Goal: Transaction & Acquisition: Purchase product/service

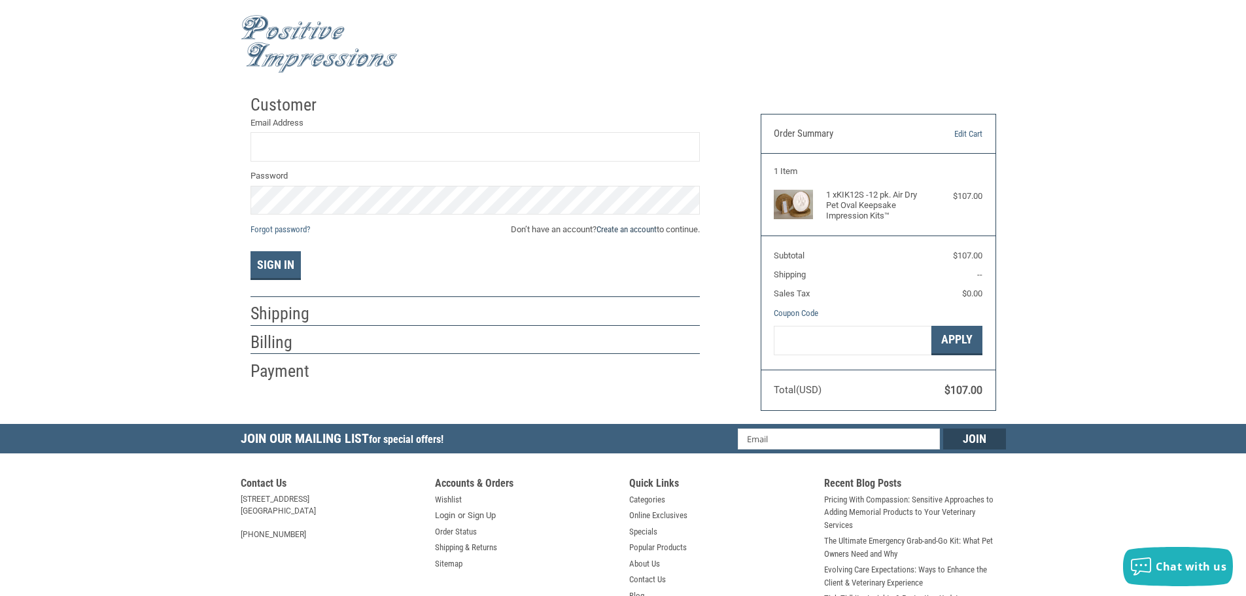
click at [641, 230] on link "Create an account" at bounding box center [627, 229] width 60 height 10
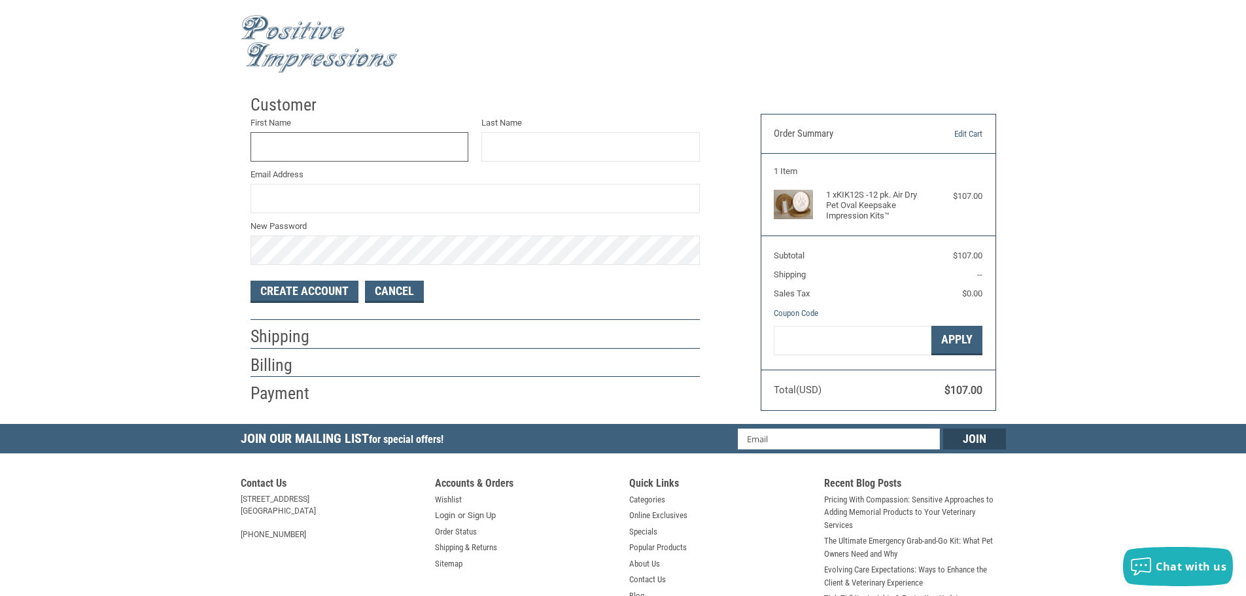
click at [326, 150] on input "First Name" at bounding box center [360, 146] width 219 height 29
type input "TREY"
type input "[PERSON_NAME]"
type input "[EMAIL_ADDRESS][DOMAIN_NAME]"
click at [251, 281] on button "Create Account" at bounding box center [305, 292] width 108 height 22
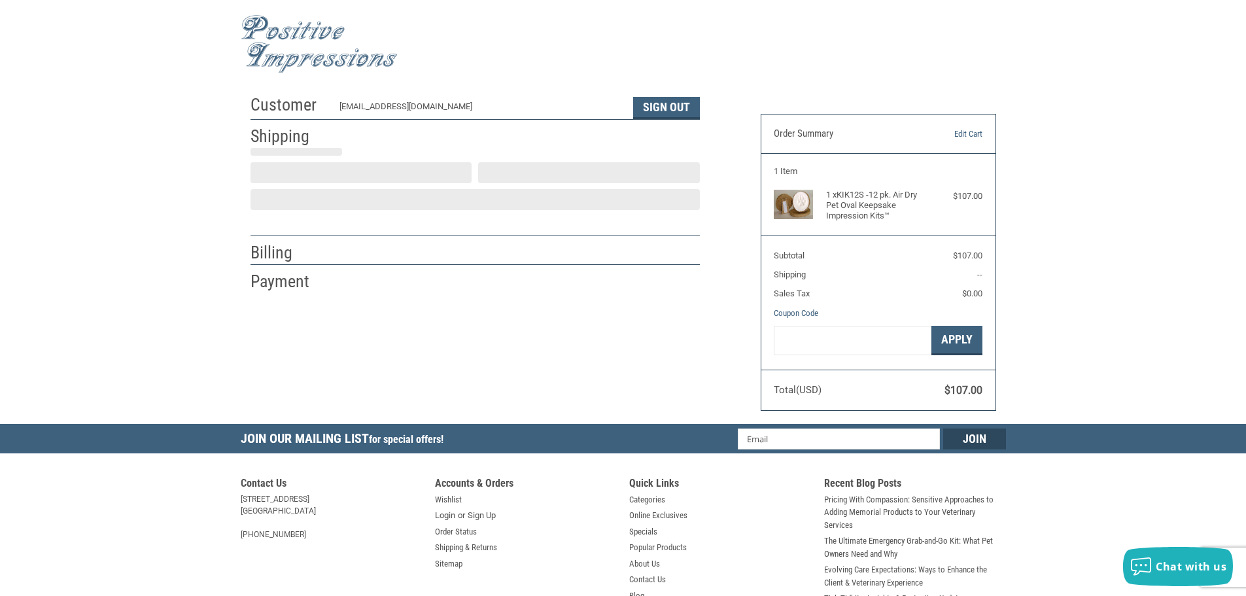
select select "US"
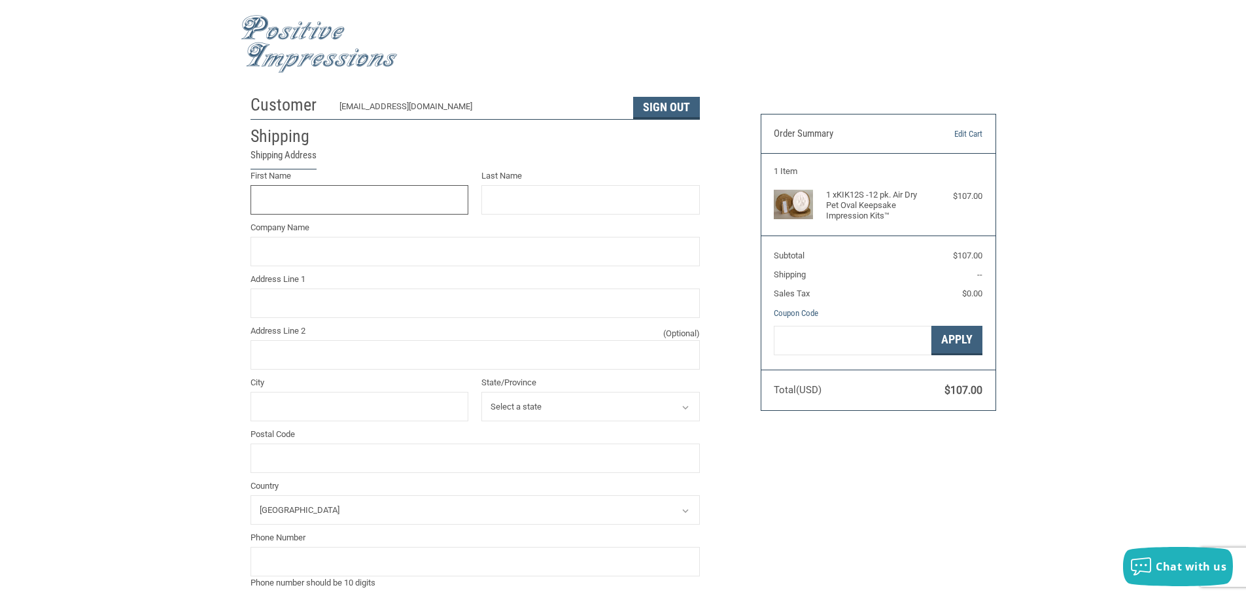
scroll to position [1, 0]
type input "TREY"
type input "[PERSON_NAME]"
type input "[PERSON_NAME] MEMORIAL COMPANY"
type input "[STREET_ADDRESS][PERSON_NAME]"
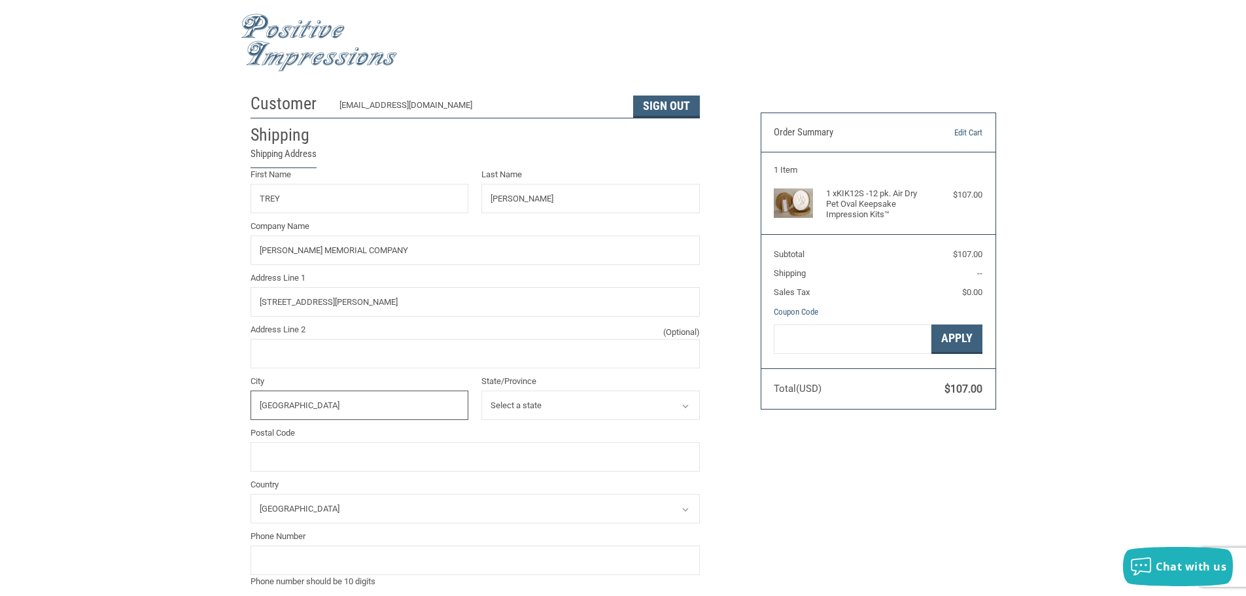
type input "[GEOGRAPHIC_DATA]"
click at [544, 398] on select "Select a state [US_STATE] [US_STATE] [US_STATE] [US_STATE] [US_STATE] [US_STATE…" at bounding box center [591, 405] width 219 height 29
select select "NC"
click at [482, 391] on select "Select a state [US_STATE] [US_STATE] [US_STATE] [US_STATE] [US_STATE] [US_STATE…" at bounding box center [591, 405] width 219 height 29
click at [303, 455] on input "Postal Code" at bounding box center [475, 456] width 449 height 29
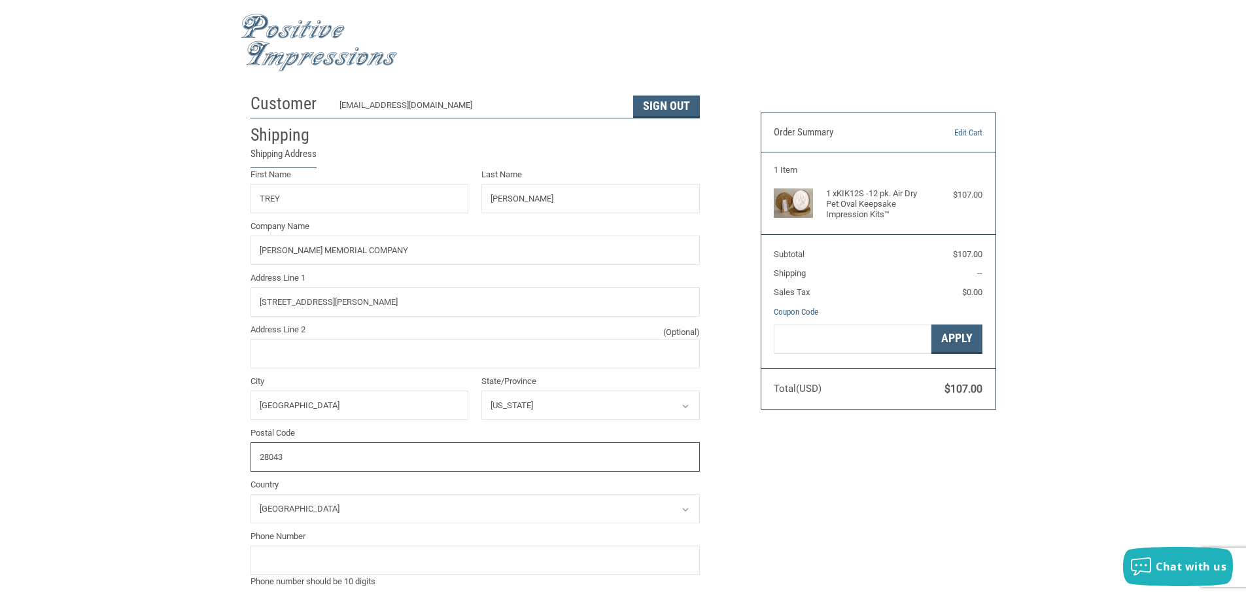
type input "28043"
type input "8282452373"
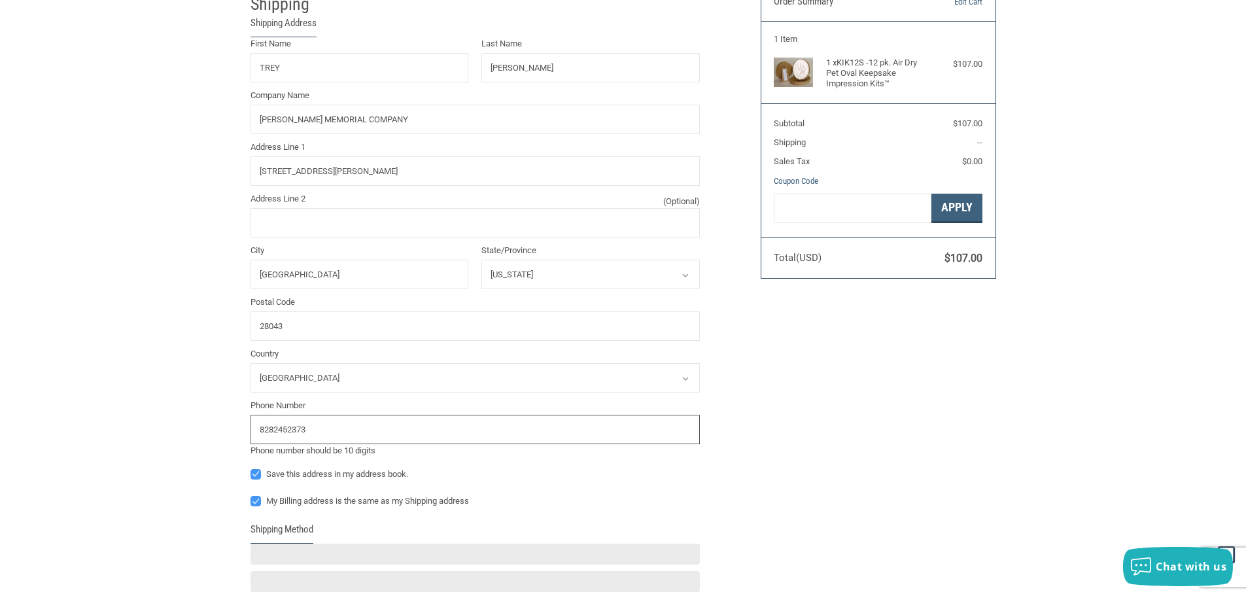
scroll to position [263, 0]
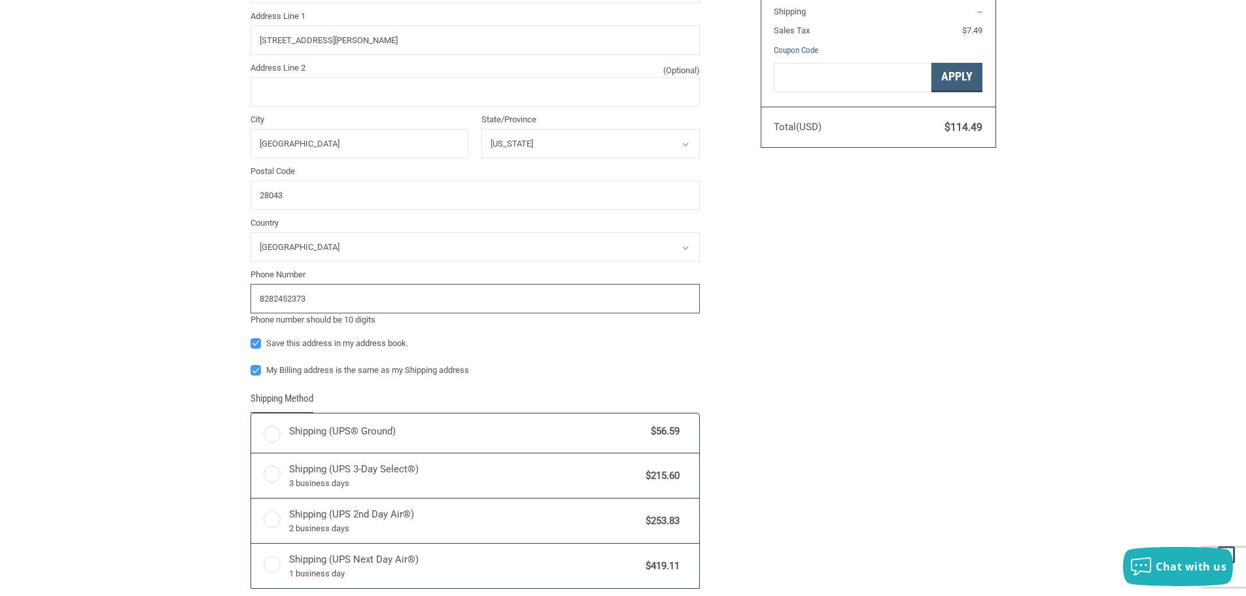
radio input "true"
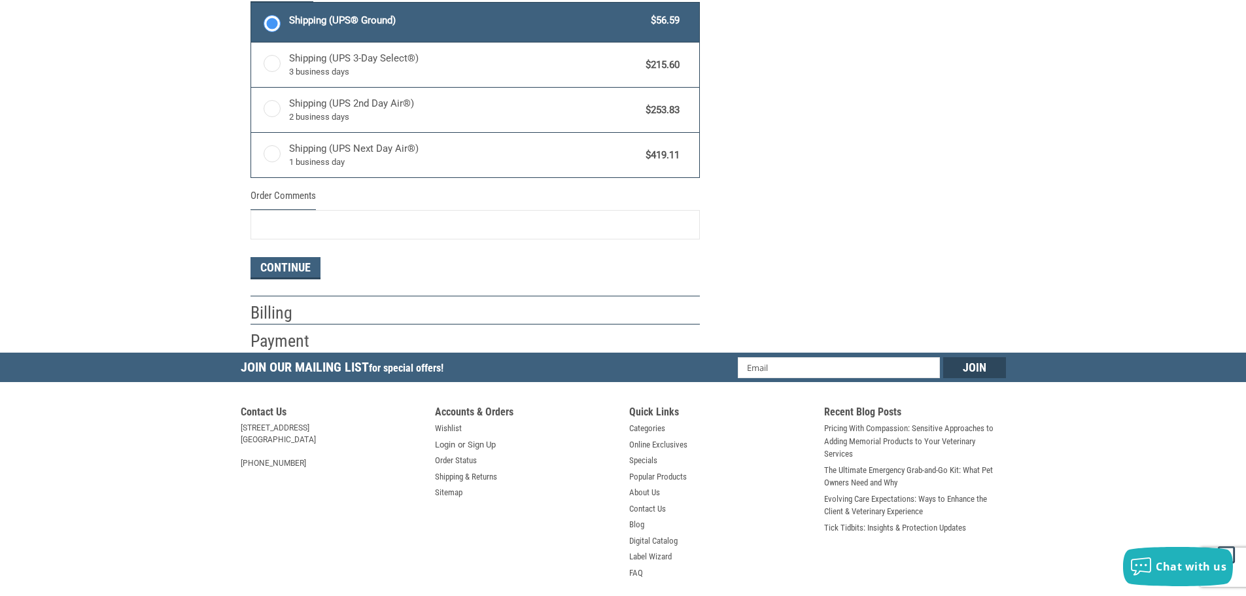
scroll to position [743, 0]
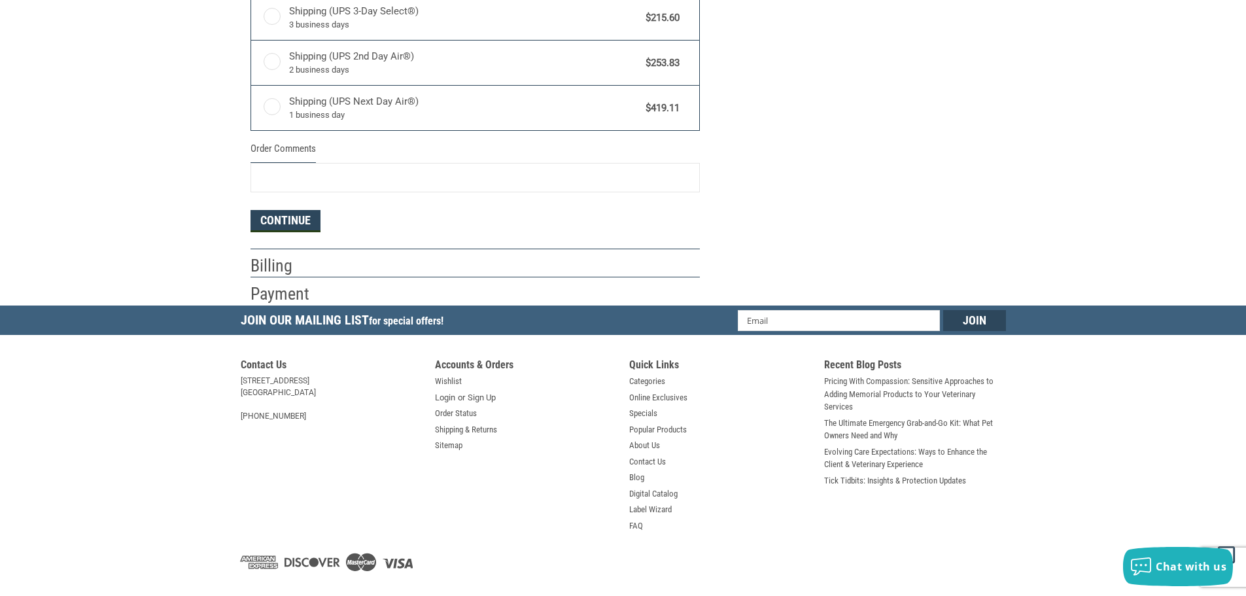
type input "8282452373"
click at [294, 219] on button "Continue" at bounding box center [286, 221] width 70 height 22
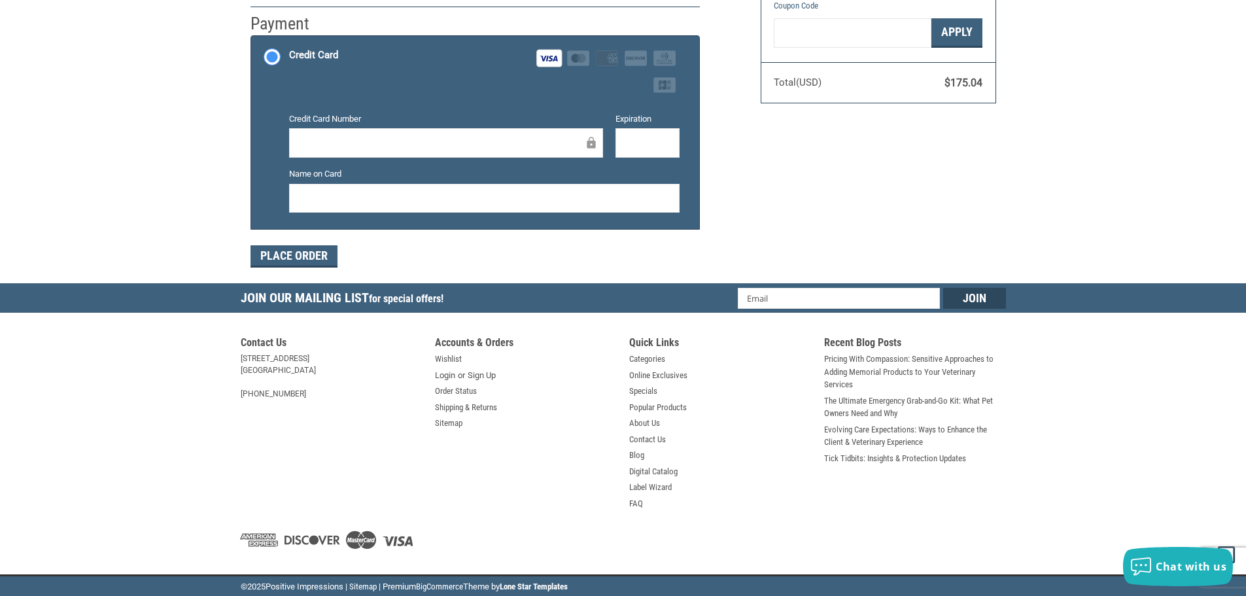
scroll to position [309, 0]
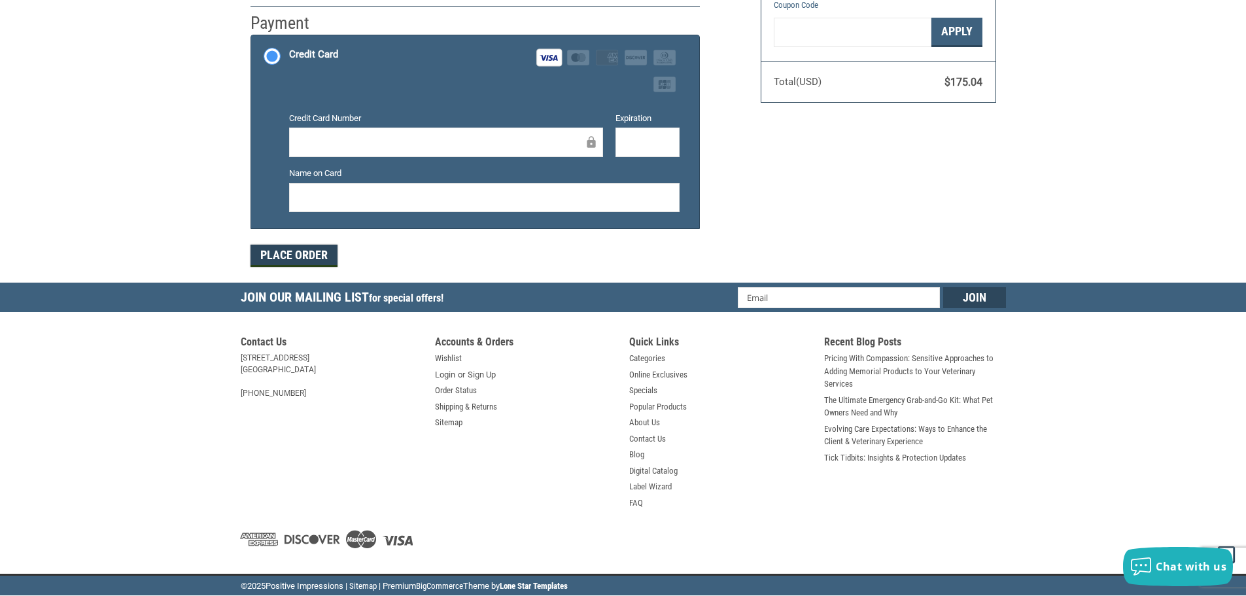
click at [278, 253] on button "Place Order" at bounding box center [294, 256] width 87 height 22
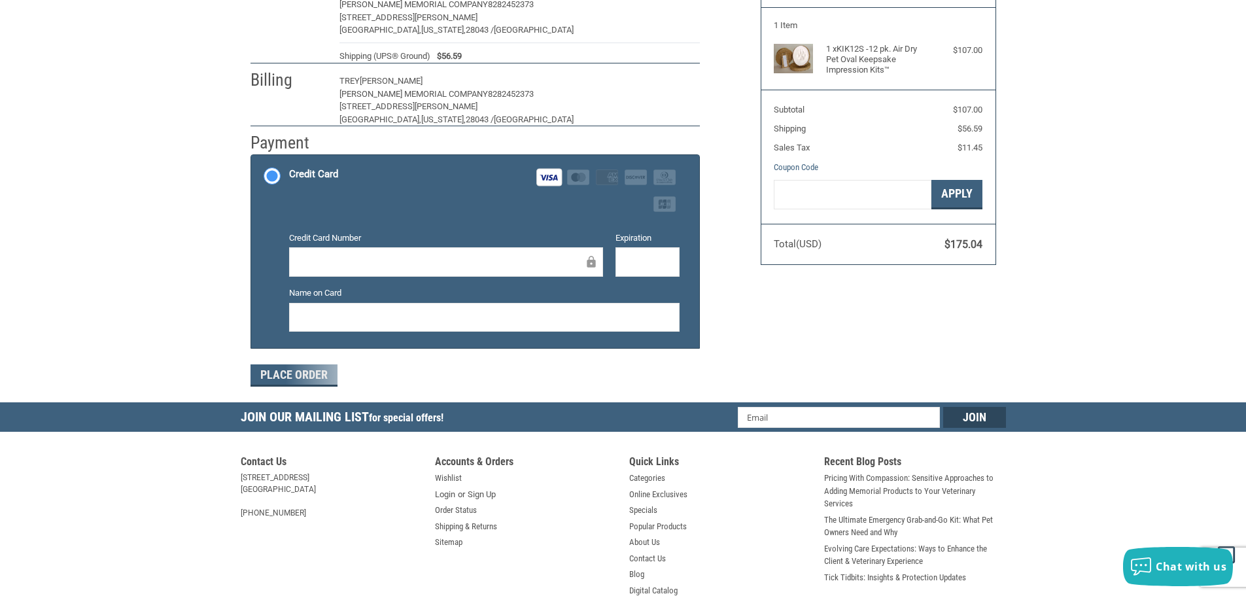
scroll to position [136, 0]
